Goal: Information Seeking & Learning: Learn about a topic

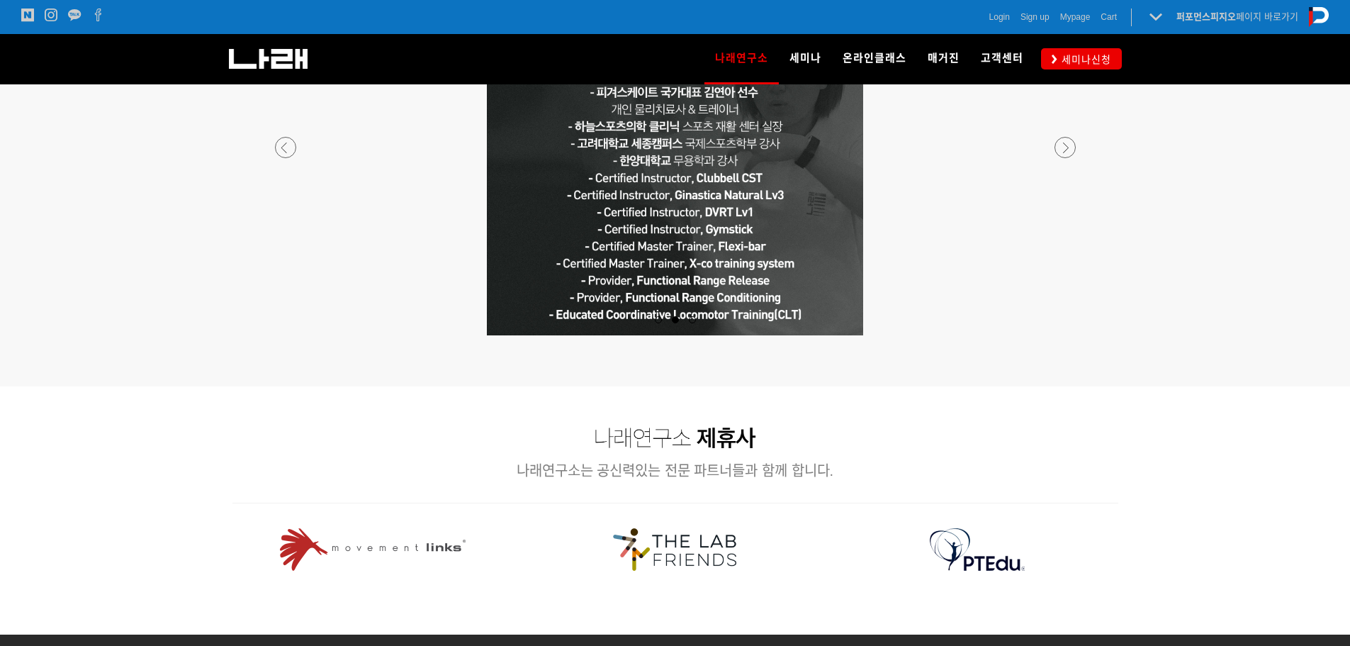
scroll to position [1489, 0]
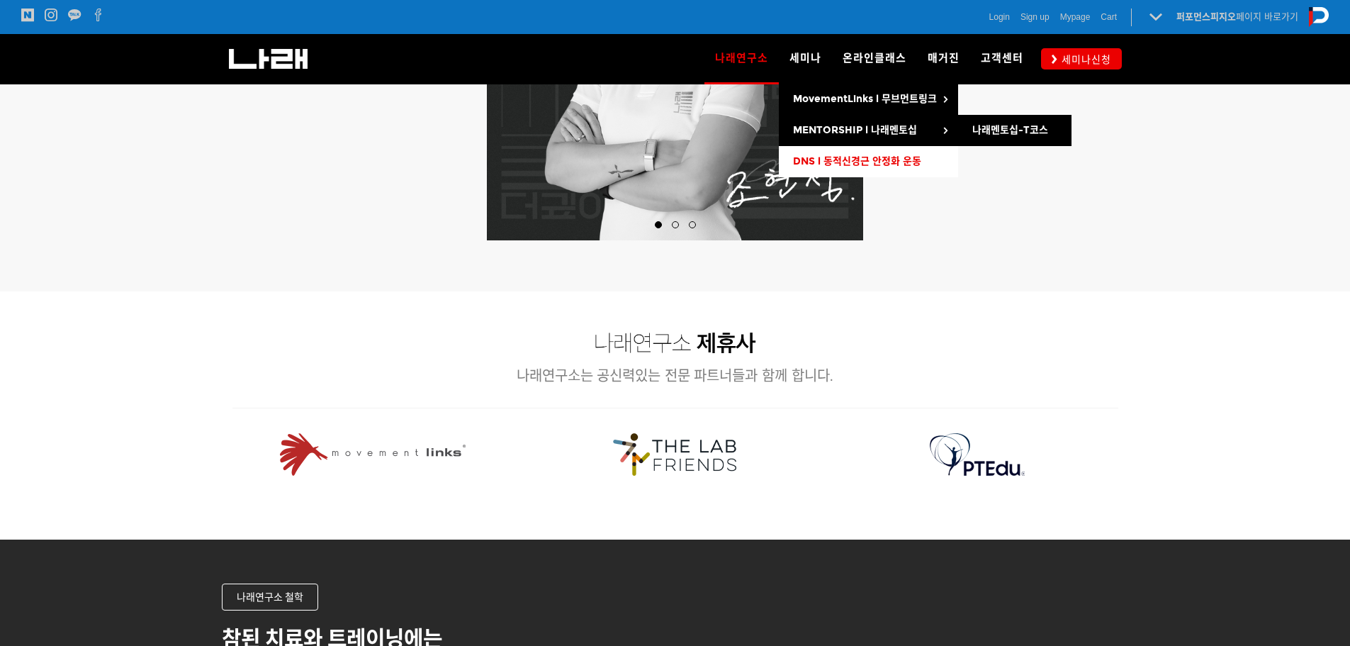
click at [852, 156] on span "DNS l 동적신경근 안정화 운동" at bounding box center [857, 161] width 128 height 12
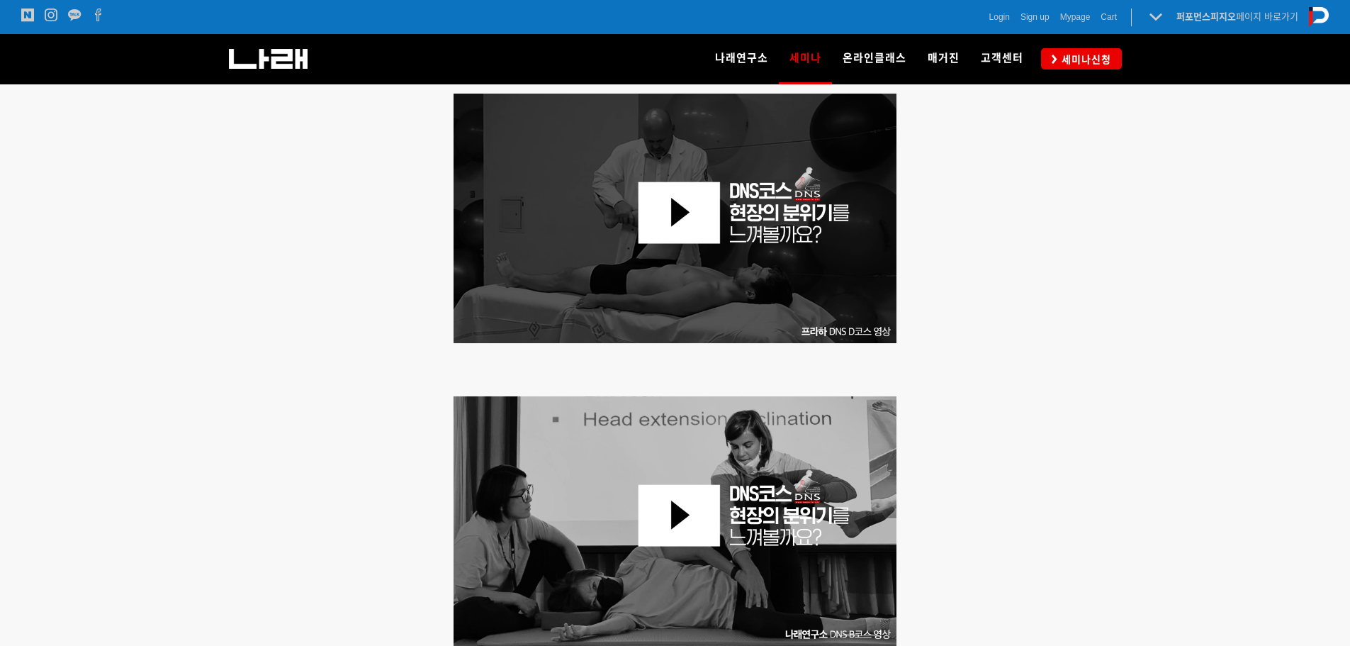
scroll to position [638, 0]
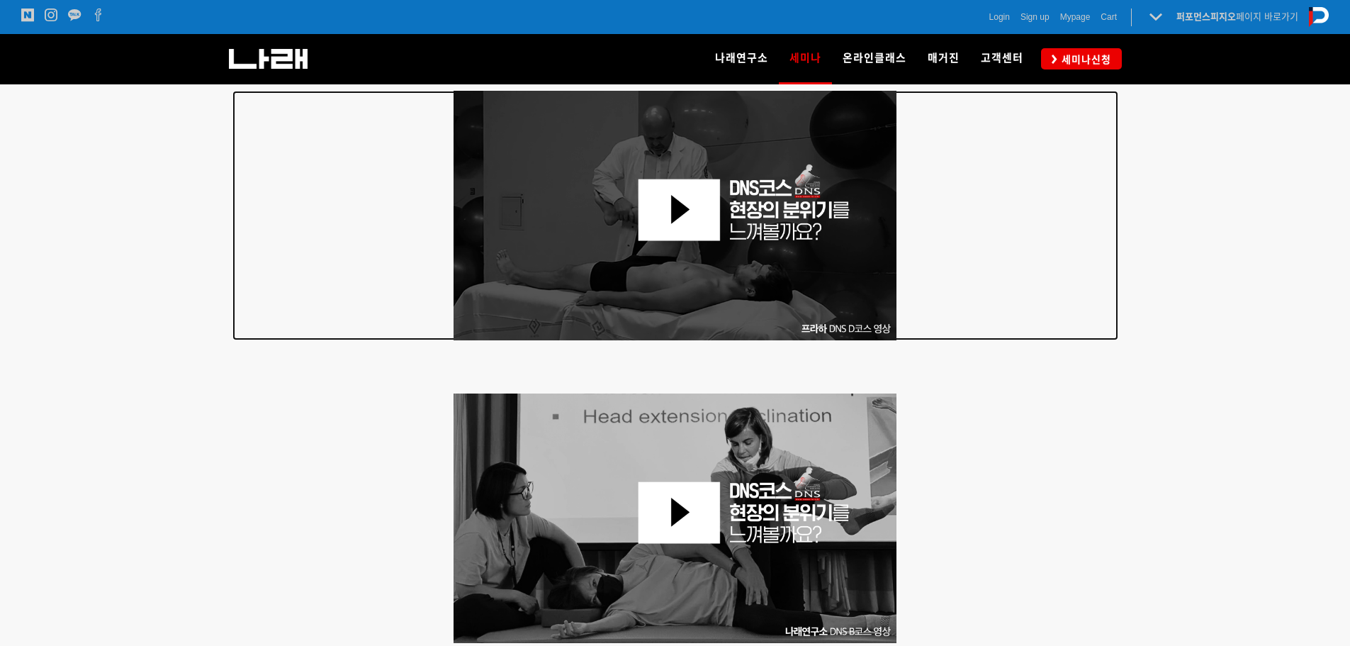
click at [676, 211] on img at bounding box center [676, 216] width 444 height 250
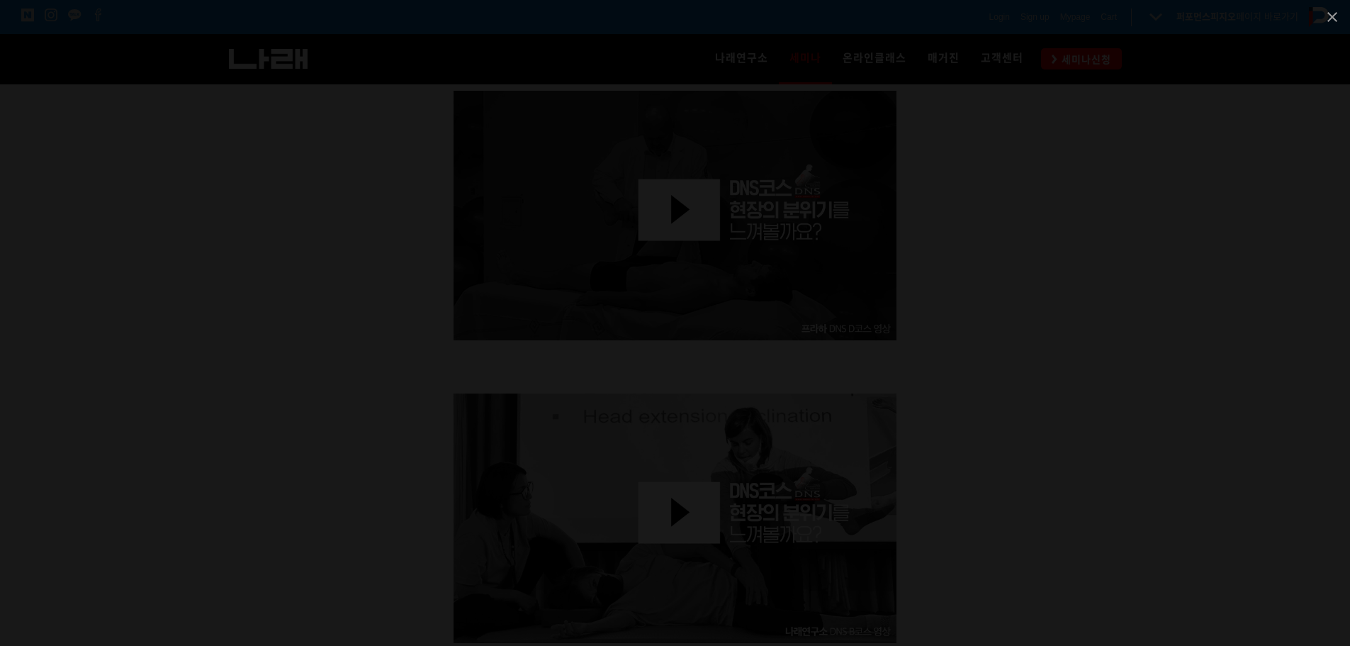
click at [1154, 344] on div at bounding box center [675, 323] width 1350 height 646
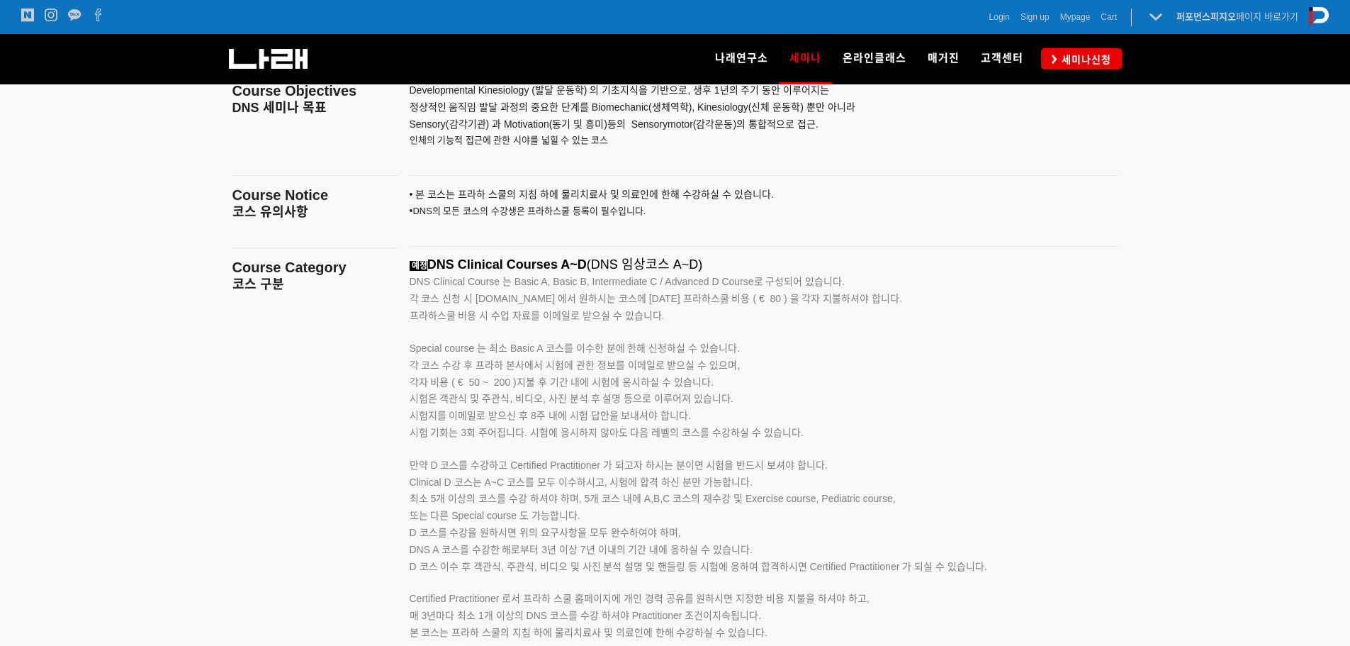
scroll to position [2126, 0]
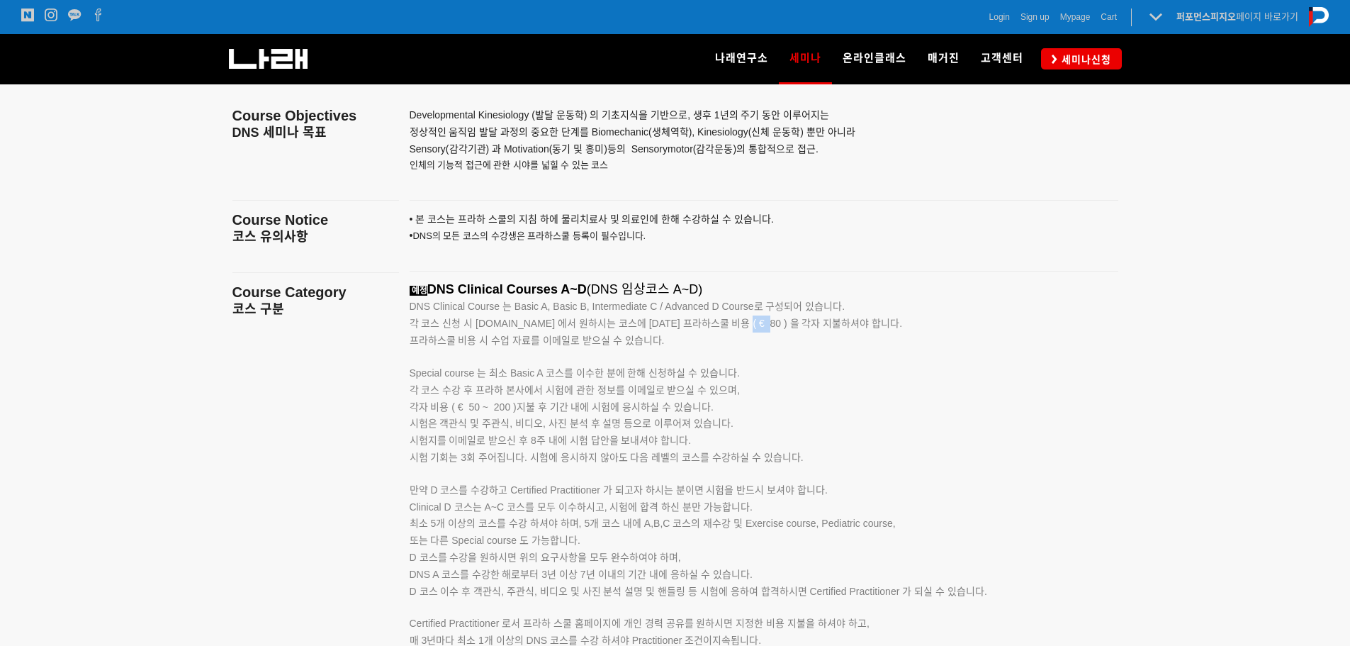
drag, startPoint x: 767, startPoint y: 324, endPoint x: 746, endPoint y: 323, distance: 21.3
click at [746, 323] on span "각 코스 신청 시 www.rehabps.com 에서 원하시는 코스에 대한 프라하스쿨 비용 ( € 80 ) 을 각자 지불하셔야 합니다." at bounding box center [656, 323] width 493 height 11
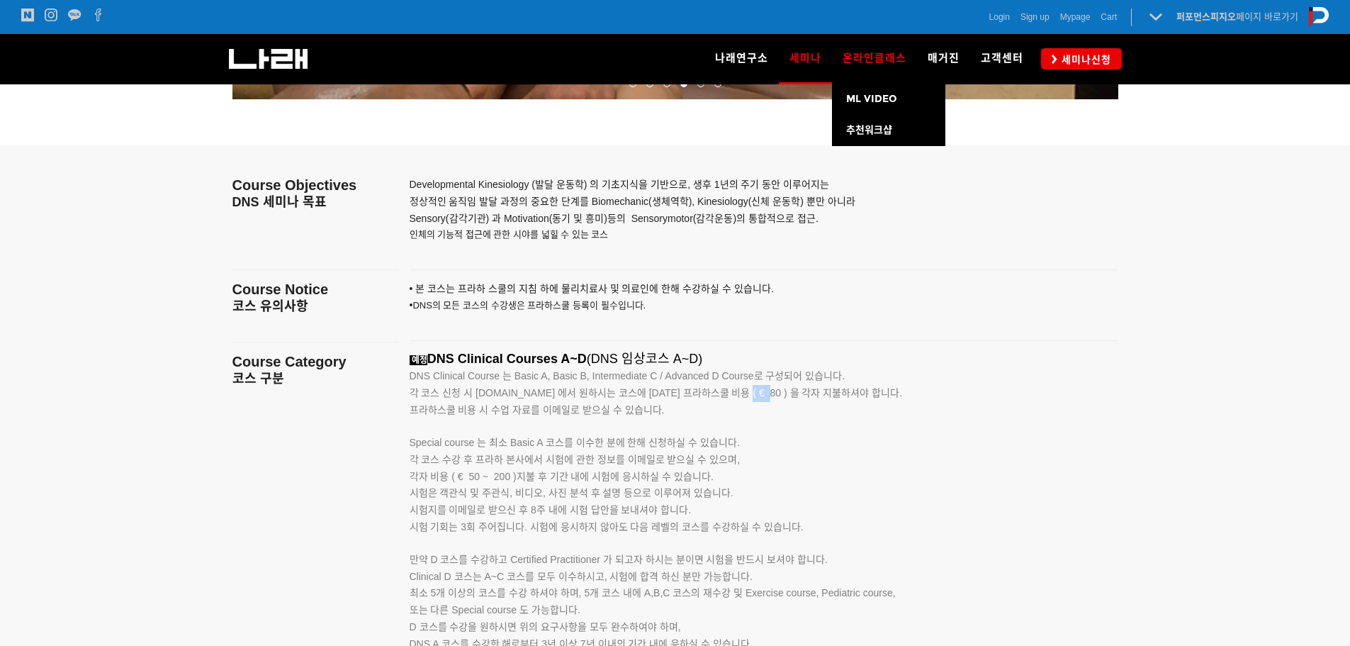
scroll to position [2056, 0]
